Goal: Task Accomplishment & Management: Manage account settings

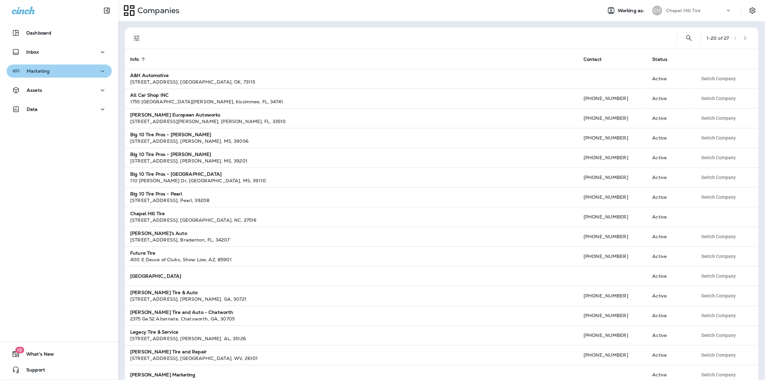
click at [66, 73] on div "Marketing" at bounding box center [59, 71] width 95 height 8
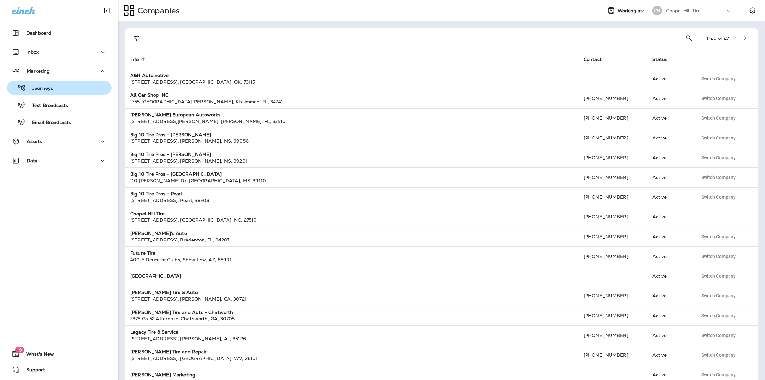
click at [43, 84] on div "Journeys" at bounding box center [31, 88] width 44 height 10
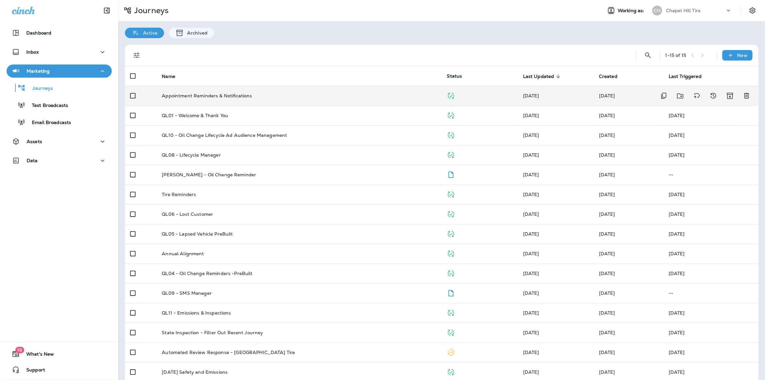
click at [260, 96] on div "Appointment Reminders & Notifications" at bounding box center [299, 95] width 274 height 5
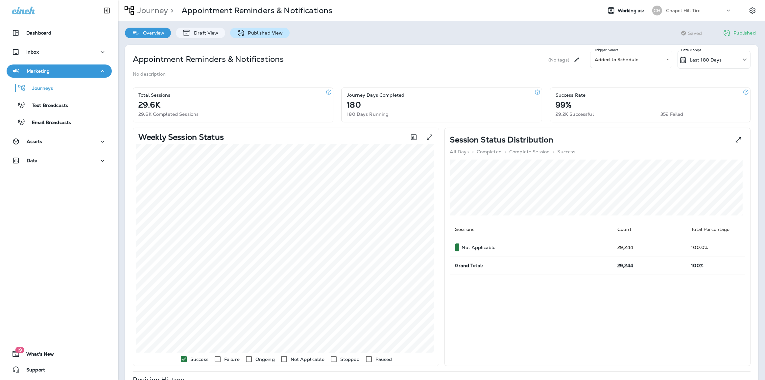
click at [260, 35] on div "Published View" at bounding box center [259, 33] width 59 height 11
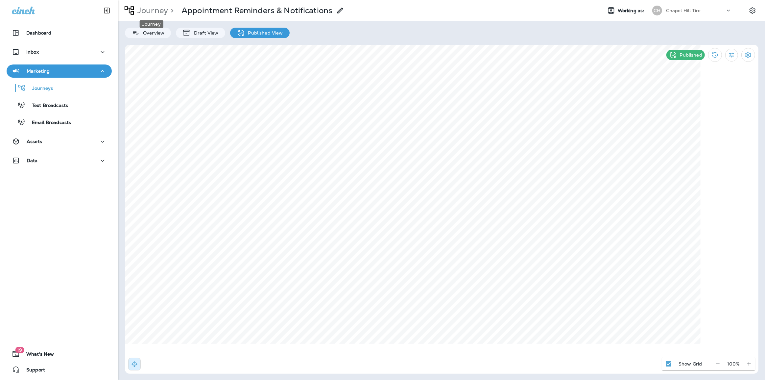
click at [152, 11] on p "Journey" at bounding box center [151, 11] width 33 height 10
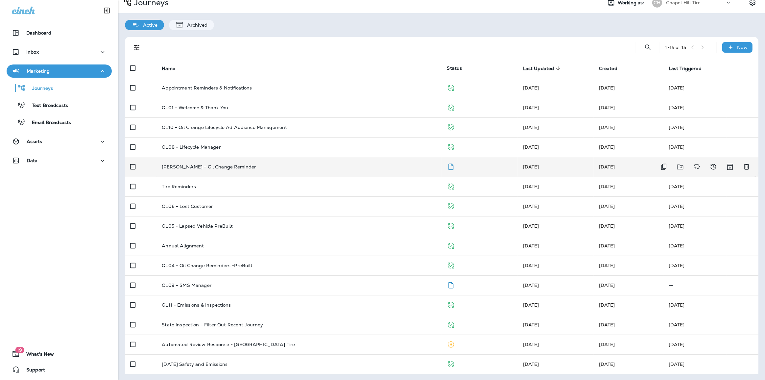
scroll to position [8, 0]
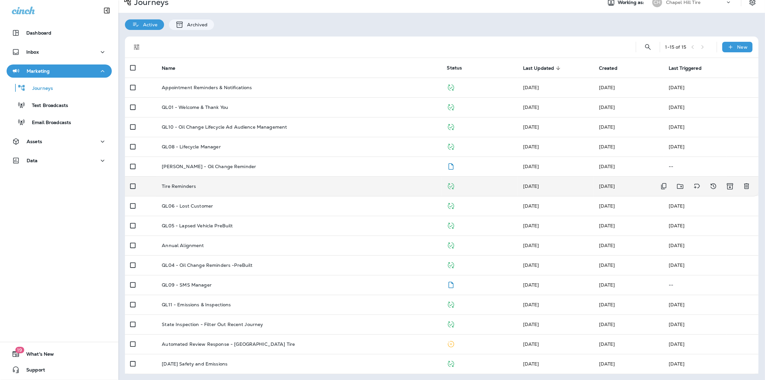
click at [207, 187] on div "Tire Reminders" at bounding box center [299, 185] width 274 height 5
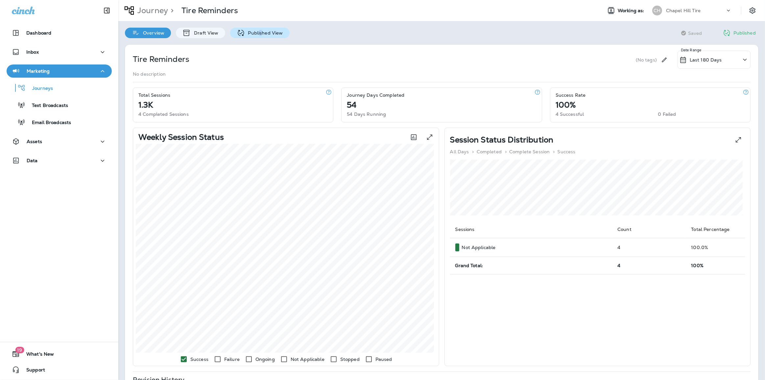
click at [259, 28] on div "Published View" at bounding box center [259, 33] width 59 height 11
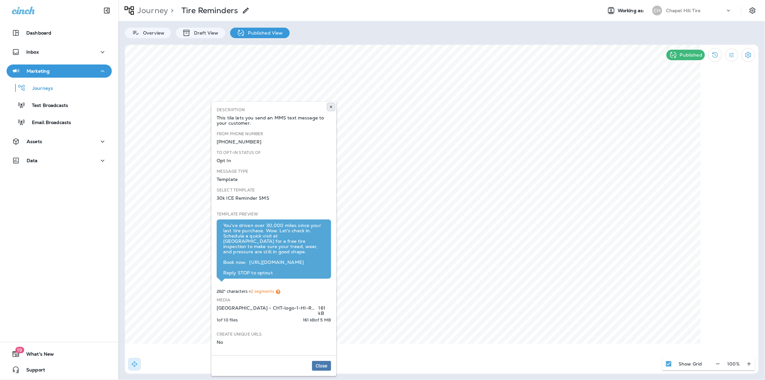
click at [330, 106] on use at bounding box center [331, 107] width 2 height 3
click at [210, 32] on p "Draft View" at bounding box center [205, 32] width 28 height 5
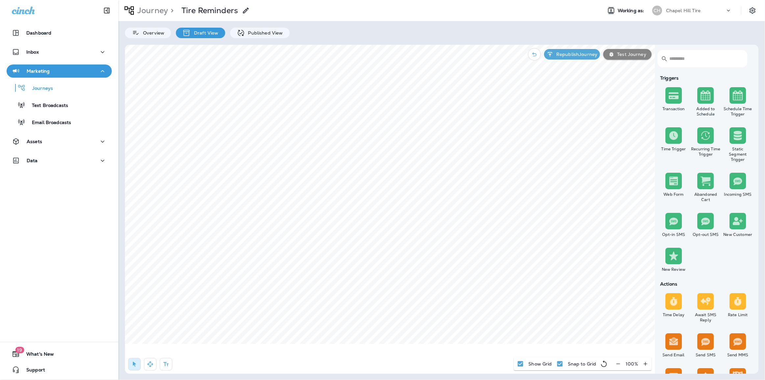
select select "***"
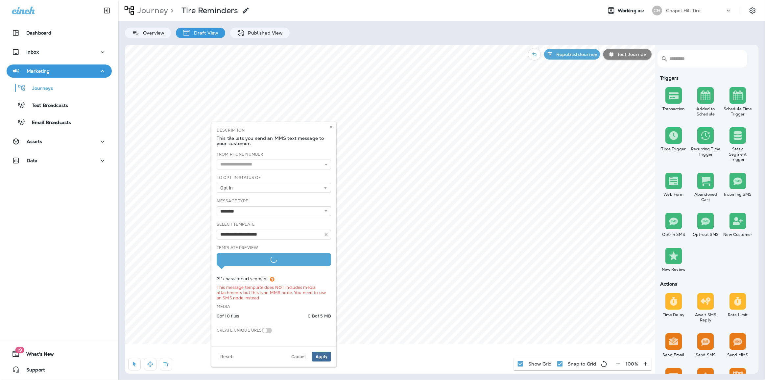
type input "**********"
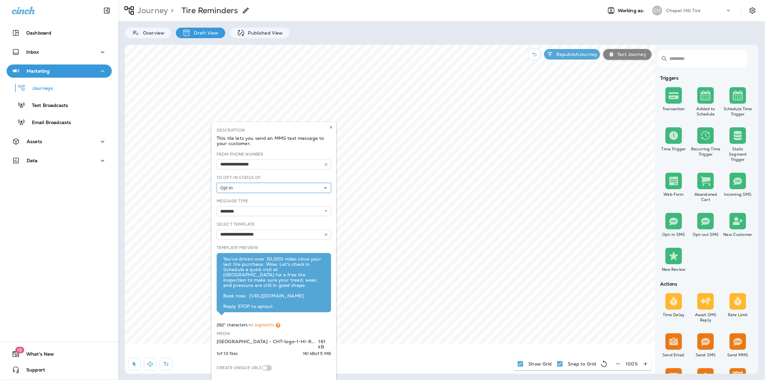
click at [324, 186] on icon at bounding box center [325, 188] width 4 height 4
click at [302, 202] on link "Pending" at bounding box center [274, 206] width 114 height 8
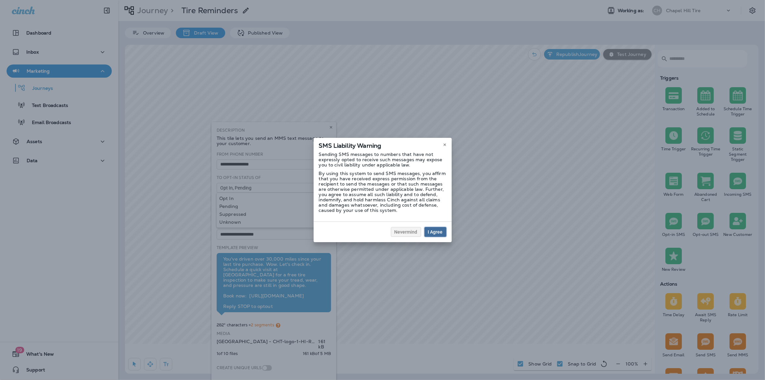
click at [428, 232] on button "I Agree" at bounding box center [435, 232] width 22 height 10
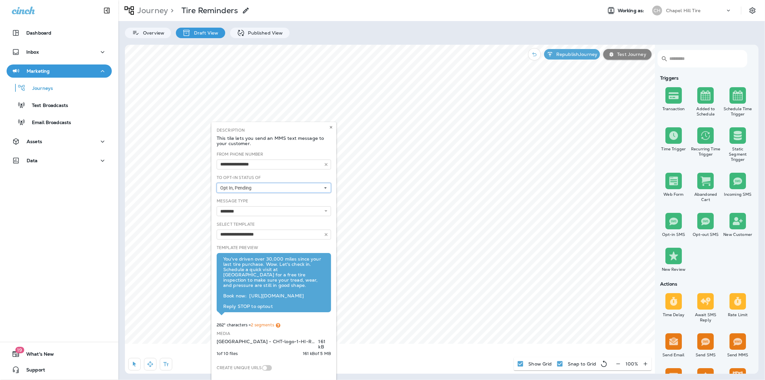
click at [291, 185] on button "Opt In, Pending" at bounding box center [274, 188] width 114 height 10
click at [267, 211] on div "Suppressed" at bounding box center [273, 213] width 109 height 5
click at [273, 220] on div "Unknown" at bounding box center [273, 221] width 109 height 5
click at [323, 249] on div "Template Preview You've driven over 30,000 miles since your last tire purchase.…" at bounding box center [274, 302] width 114 height 115
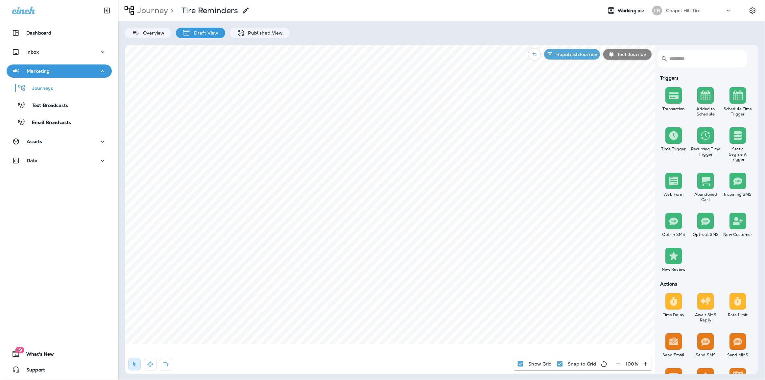
select select "***"
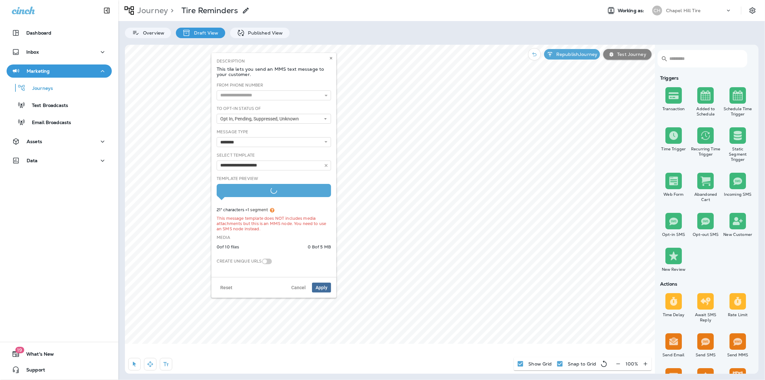
type input "**********"
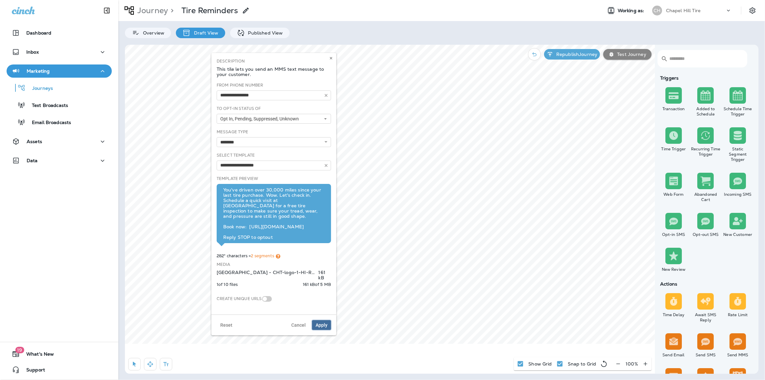
click at [325, 322] on span "Apply" at bounding box center [322, 324] width 12 height 5
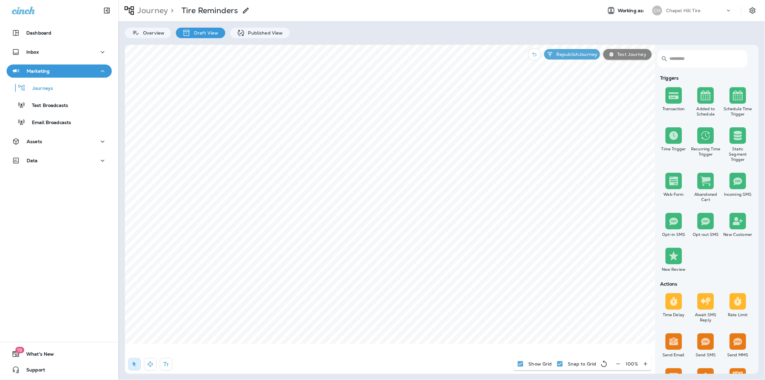
click at [162, 4] on div "Journey > Tire Reminders" at bounding box center [183, 10] width 131 height 16
click at [162, 10] on p "Journey" at bounding box center [151, 11] width 33 height 10
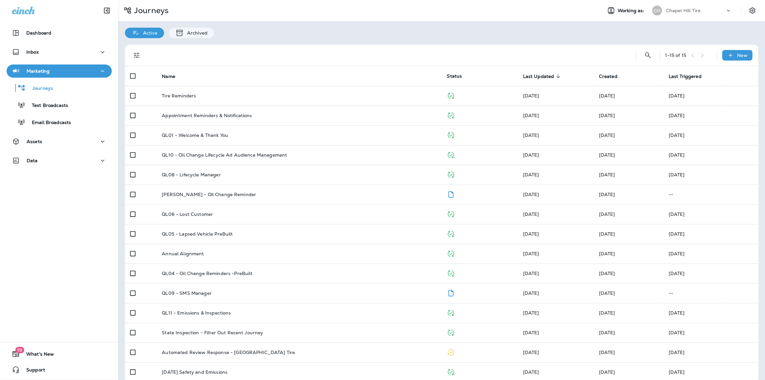
click at [684, 7] on div "Chapel Hill Tire" at bounding box center [695, 11] width 59 height 10
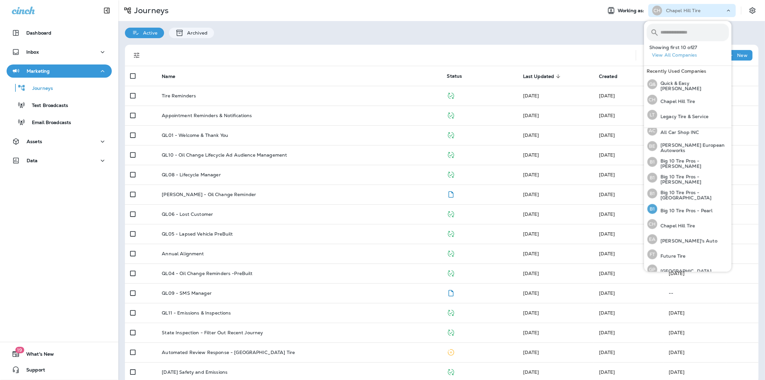
scroll to position [119, 0]
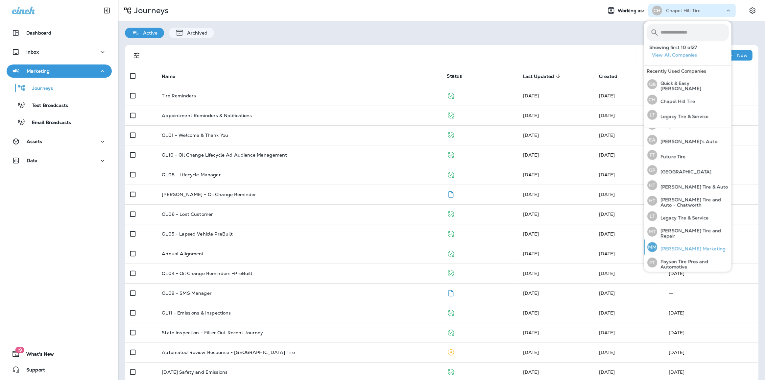
click at [678, 240] on div "MM Merrick Marketing" at bounding box center [686, 246] width 83 height 15
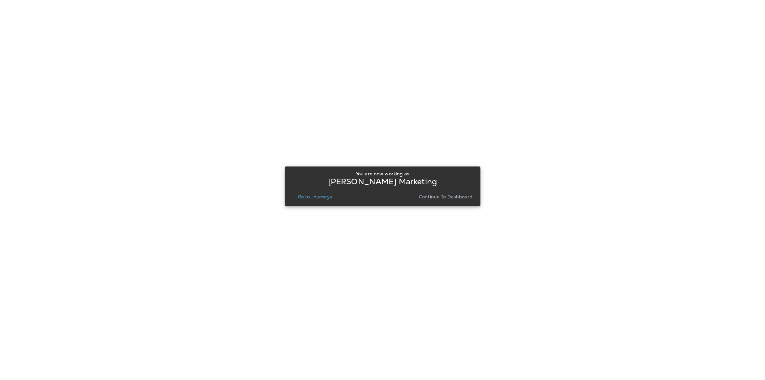
click at [317, 194] on p "Go to Journeys" at bounding box center [315, 196] width 34 height 5
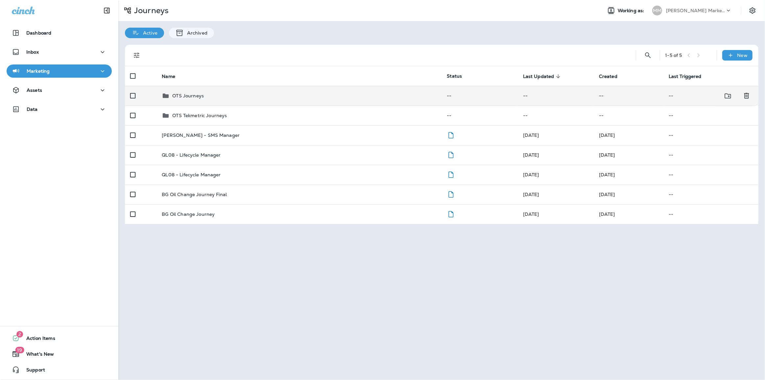
click at [191, 100] on td "OTS Journeys" at bounding box center [298, 96] width 285 height 20
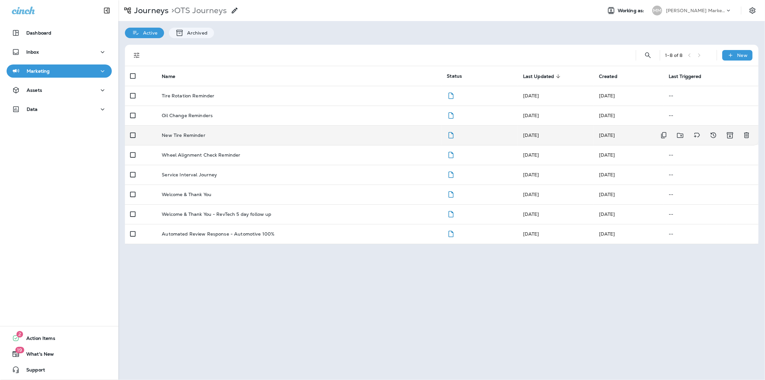
click at [153, 136] on td at bounding box center [141, 135] width 32 height 20
click at [567, 56] on icon "Duplicate" at bounding box center [568, 55] width 8 height 8
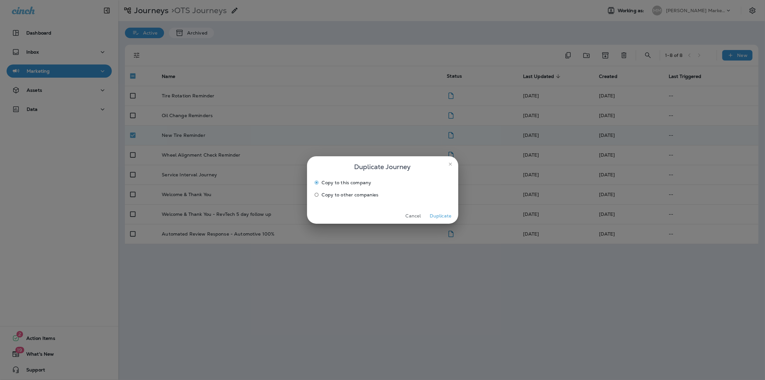
click at [347, 192] on span "Copy to other companies" at bounding box center [350, 194] width 57 height 5
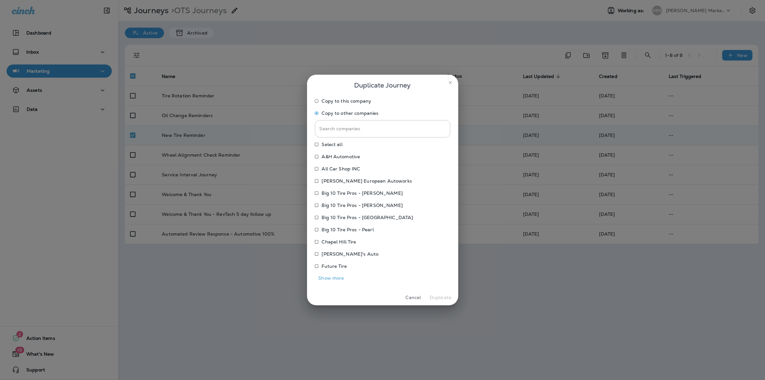
click at [332, 279] on button "Show more" at bounding box center [331, 278] width 33 height 10
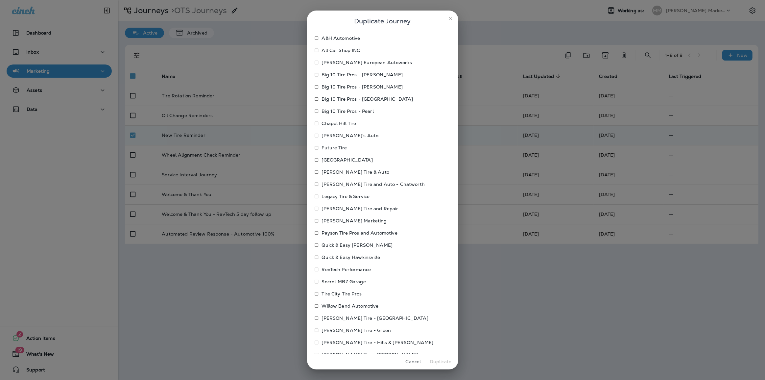
scroll to position [68, 0]
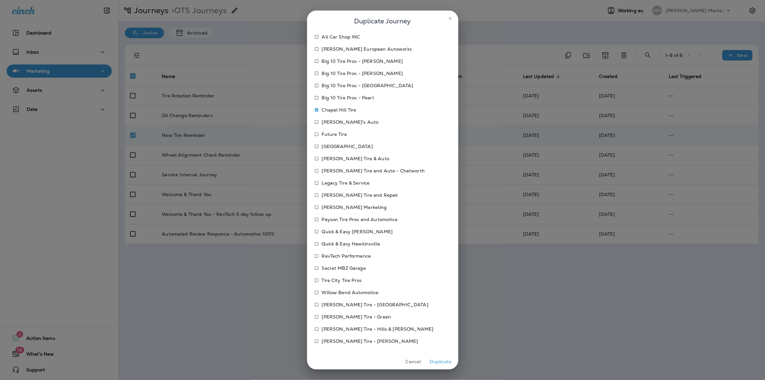
click at [447, 361] on button "Duplicate" at bounding box center [440, 361] width 25 height 10
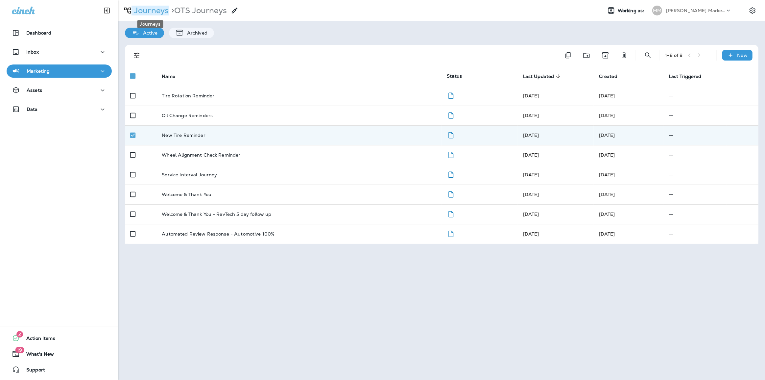
click at [145, 13] on p "Journeys" at bounding box center [149, 11] width 37 height 10
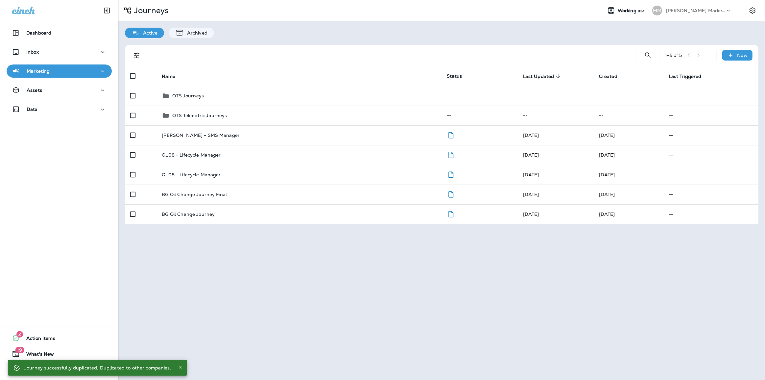
click at [672, 12] on p "Merrick Marketing" at bounding box center [695, 10] width 59 height 5
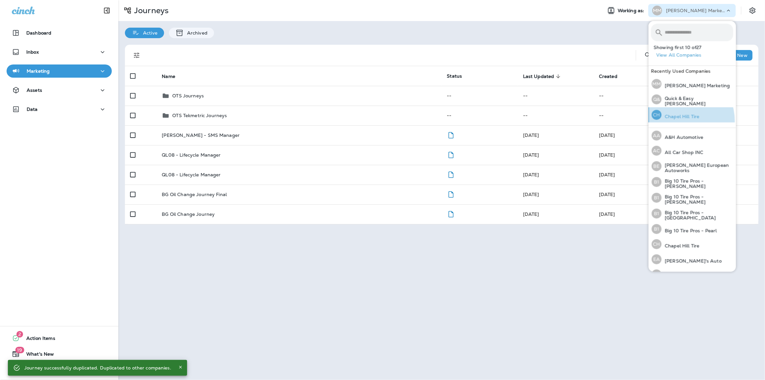
click at [680, 120] on div "CH Chapel Hill Tire" at bounding box center [675, 114] width 53 height 15
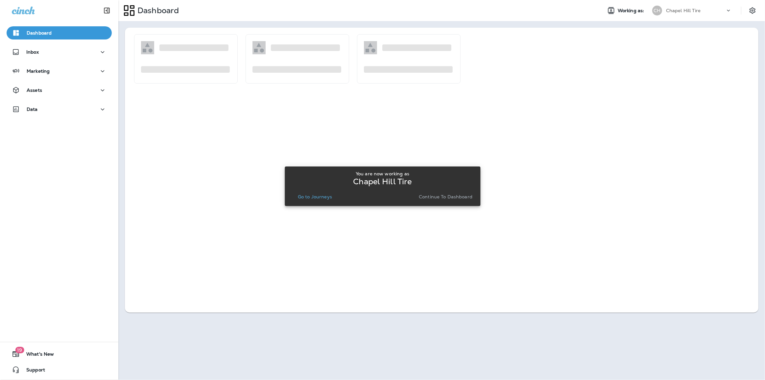
click at [313, 196] on p "Go to Journeys" at bounding box center [315, 196] width 34 height 5
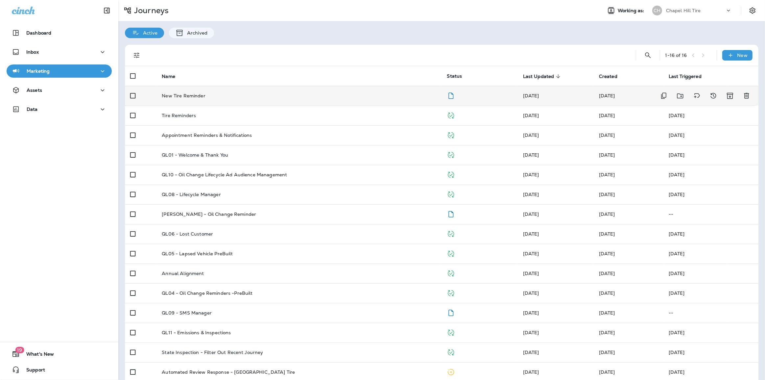
click at [189, 95] on p "New Tire Reminder" at bounding box center [183, 95] width 43 height 5
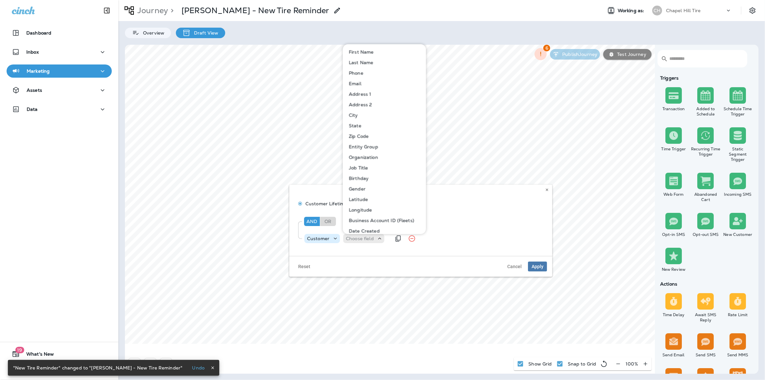
click at [329, 239] on div "Customer" at bounding box center [318, 238] width 28 height 5
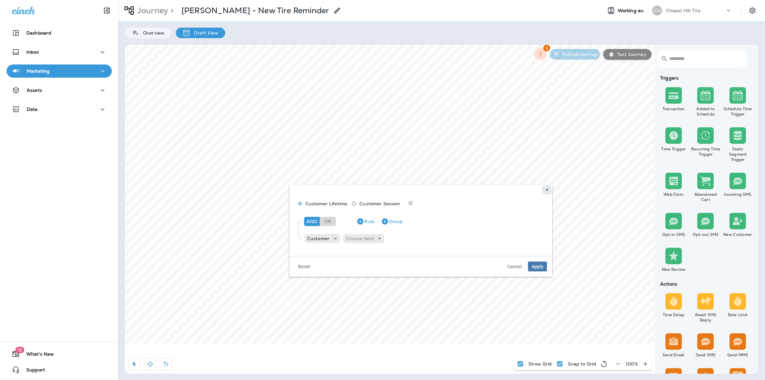
click at [545, 189] on icon at bounding box center [547, 190] width 4 height 4
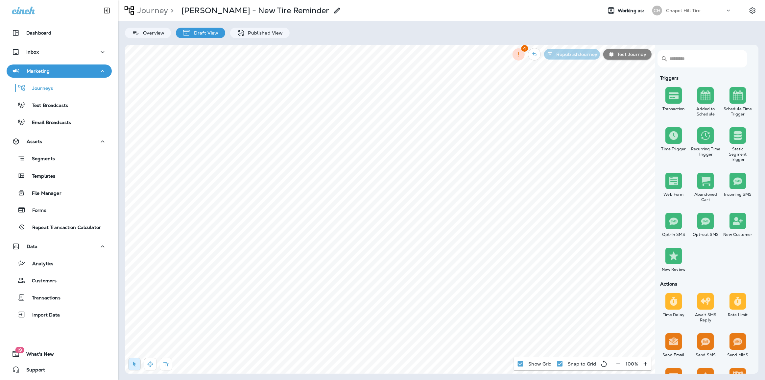
scroll to position [230, 0]
select select "*******"
